Goal: Task Accomplishment & Management: Manage account settings

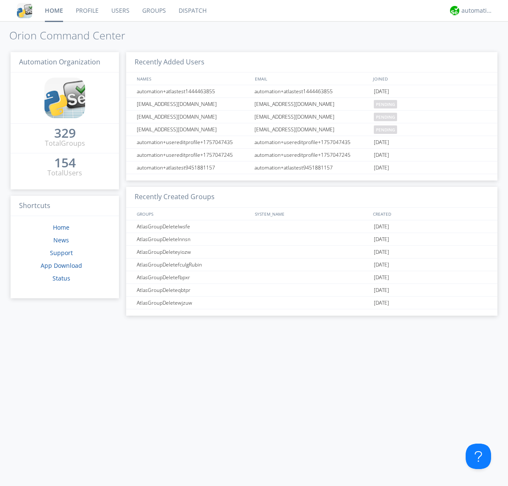
click at [120, 11] on link "Users" at bounding box center [120, 10] width 31 height 21
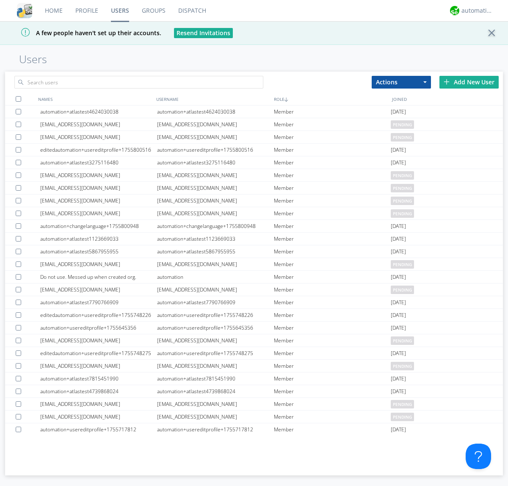
click at [469, 82] on div "Add New User" at bounding box center [469, 82] width 59 height 13
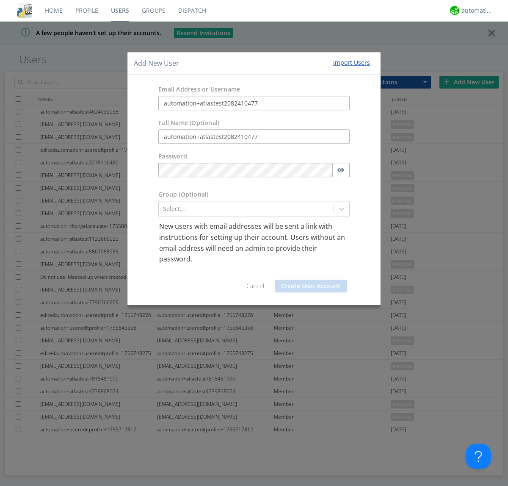
type input "automation+atlastest2082410477"
click at [246, 209] on div at bounding box center [246, 209] width 166 height 10
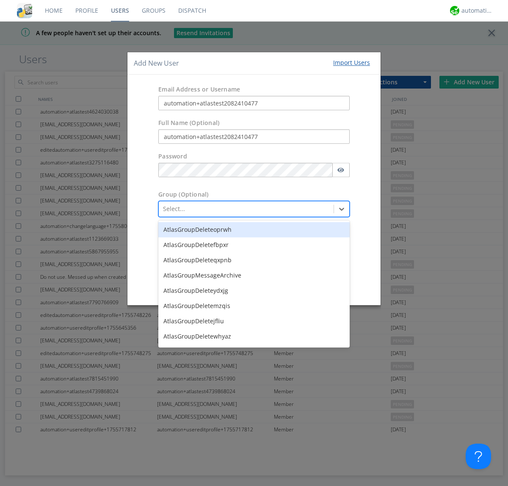
click at [311, 285] on button "Create User Account" at bounding box center [311, 285] width 72 height 13
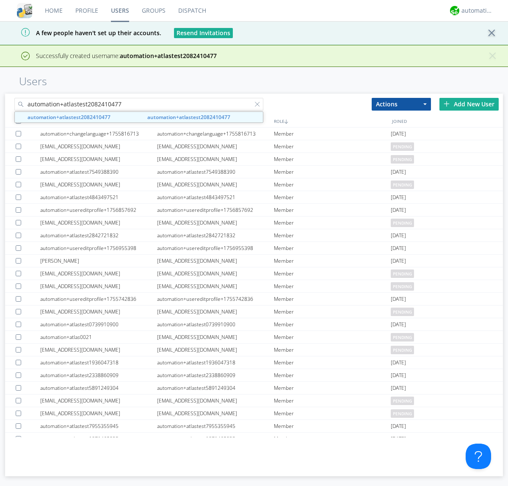
type input "automation+atlastest2082410477"
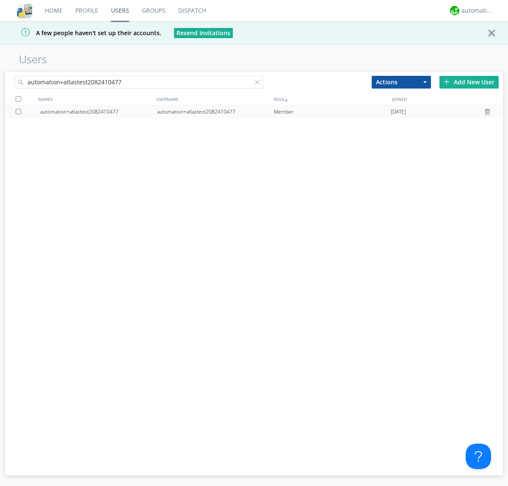
click at [215, 111] on div "automation+atlastest2082410477" at bounding box center [215, 111] width 117 height 13
